Goal: Task Accomplishment & Management: Complete application form

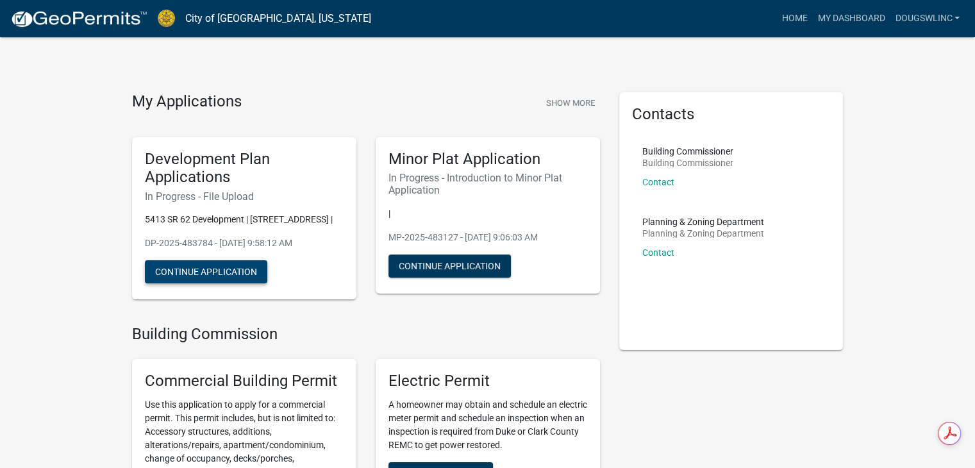
click at [215, 283] on button "Continue Application" at bounding box center [206, 271] width 122 height 23
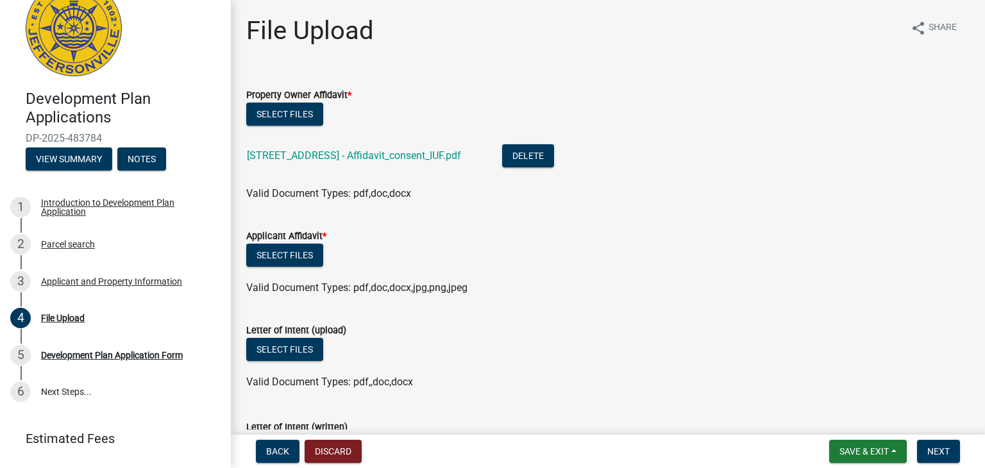
scroll to position [67, 0]
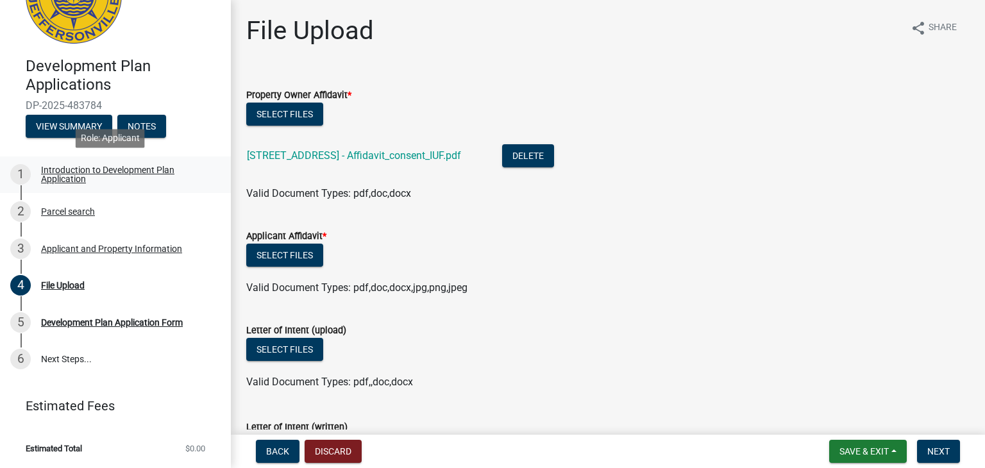
click at [78, 176] on div "Introduction to Development Plan Application" at bounding box center [125, 174] width 169 height 18
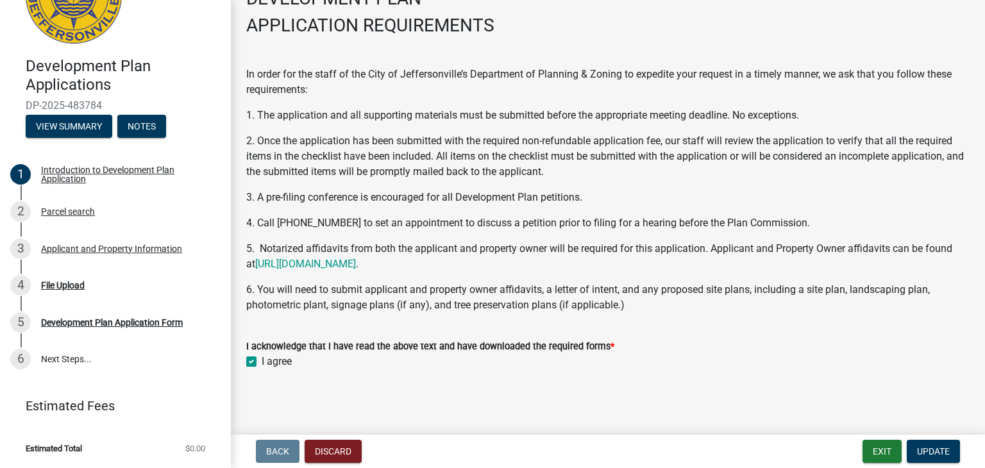
scroll to position [85, 0]
click at [82, 211] on div "Parcel search" at bounding box center [68, 211] width 54 height 9
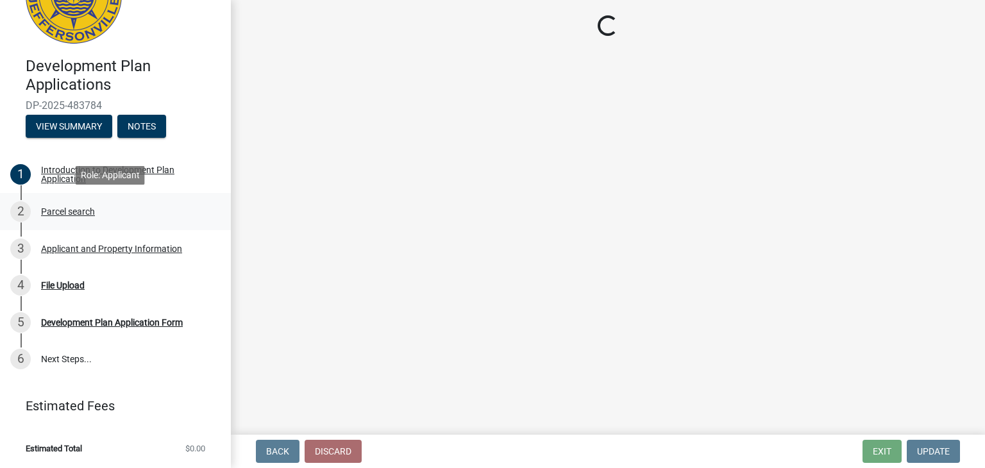
scroll to position [0, 0]
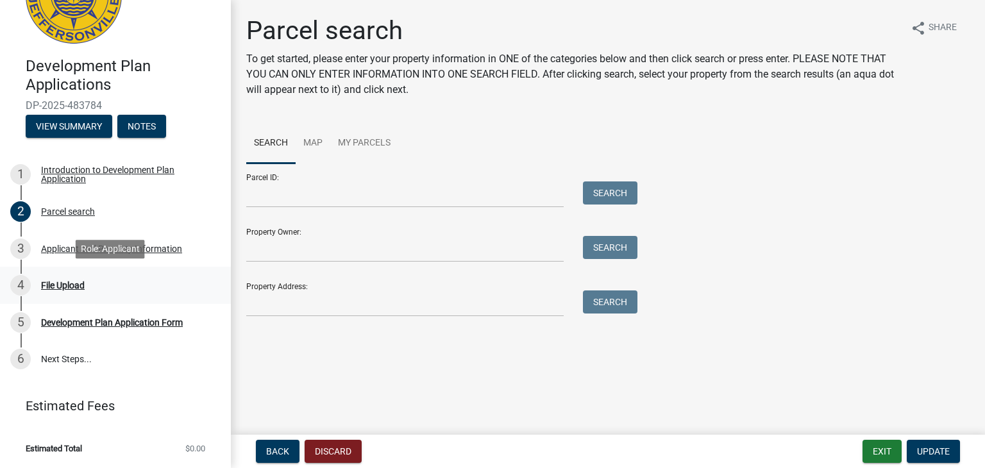
click at [58, 285] on div "File Upload" at bounding box center [63, 285] width 44 height 9
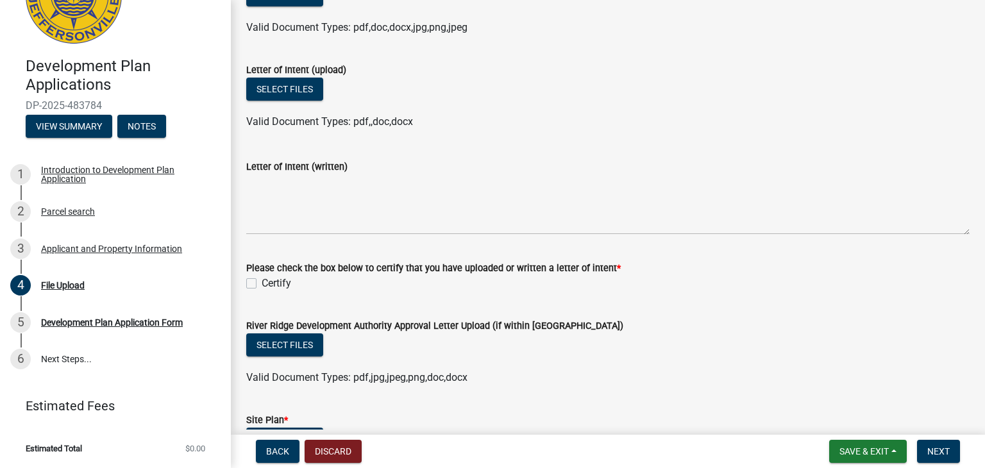
scroll to position [321, 0]
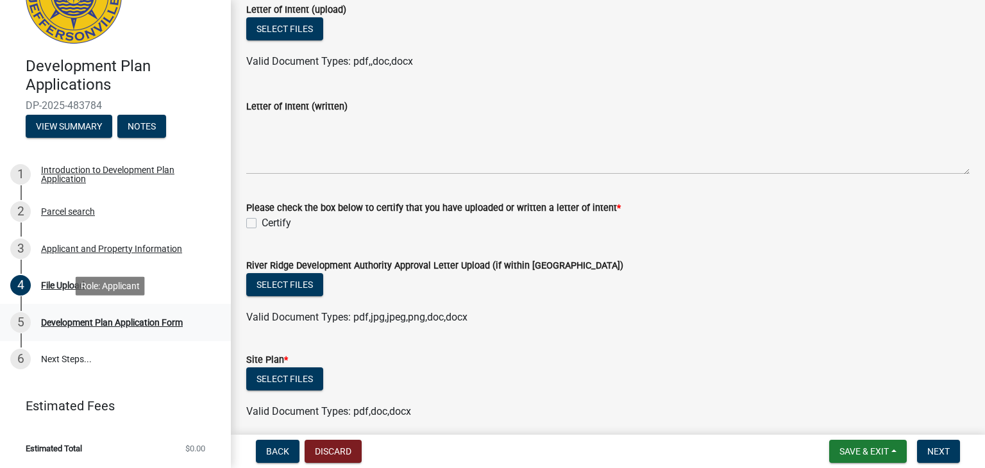
click at [144, 324] on div "Development Plan Application Form" at bounding box center [112, 322] width 142 height 9
click at [124, 324] on div "Development Plan Application Form" at bounding box center [112, 322] width 142 height 9
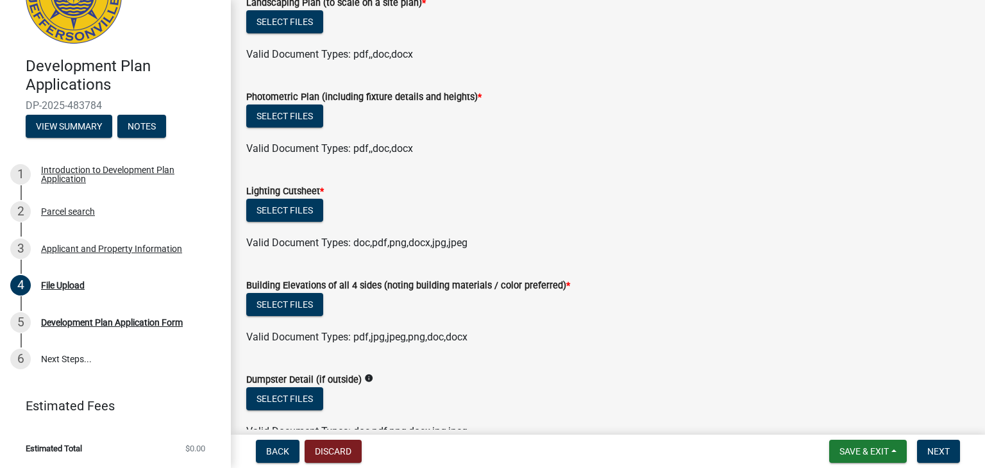
scroll to position [962, 0]
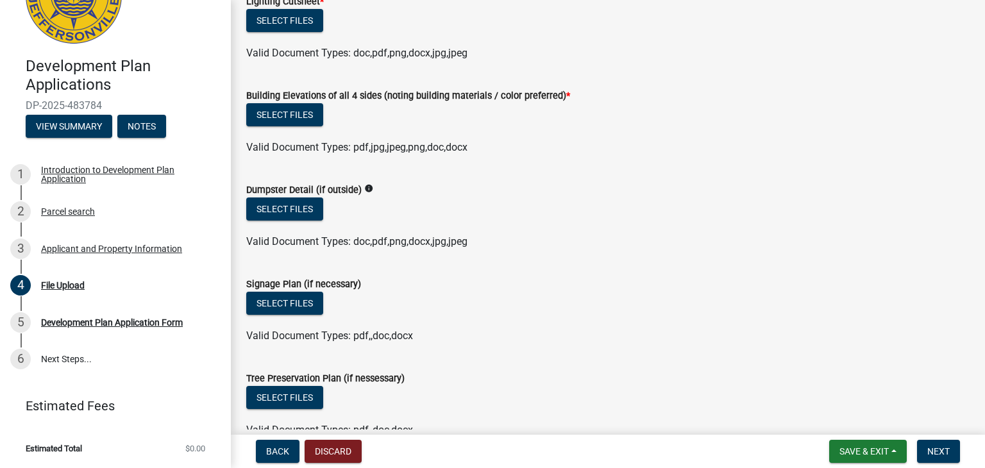
click at [367, 189] on icon "info" at bounding box center [368, 188] width 9 height 9
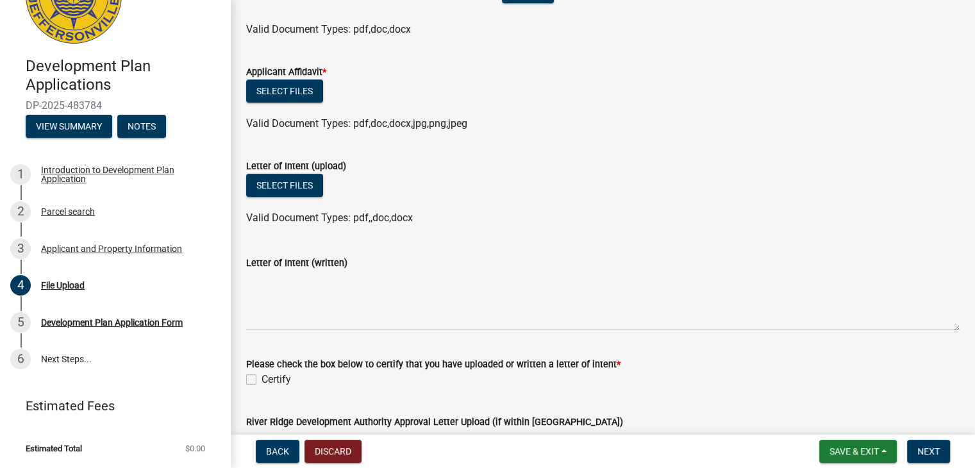
scroll to position [0, 0]
